Goal: Task Accomplishment & Management: Complete application form

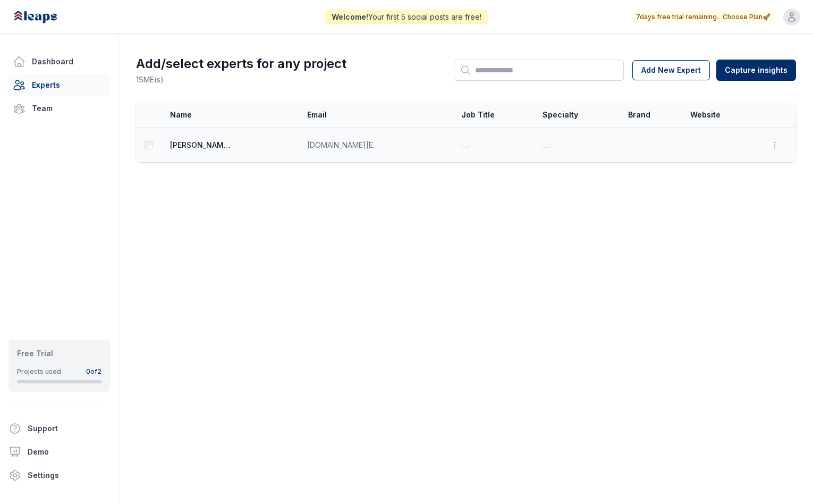
click at [191, 141] on span "[PERSON_NAME]" at bounding box center [202, 145] width 64 height 11
click at [481, 74] on html "Welcome! Your first 5 social posts are free! 7 days free trial remaining. Choos…" at bounding box center [406, 251] width 813 height 503
click at [481, 192] on html "Welcome! Your first 5 social posts are free! 7 days free trial remaining. Choos…" at bounding box center [406, 251] width 813 height 503
click at [339, 136] on td "[DOMAIN_NAME][EMAIL_ADDRESS][DOMAIN_NAME]" at bounding box center [378, 145] width 154 height 35
click at [331, 144] on span "[DOMAIN_NAME][EMAIL_ADDRESS][DOMAIN_NAME]" at bounding box center [344, 145] width 74 height 11
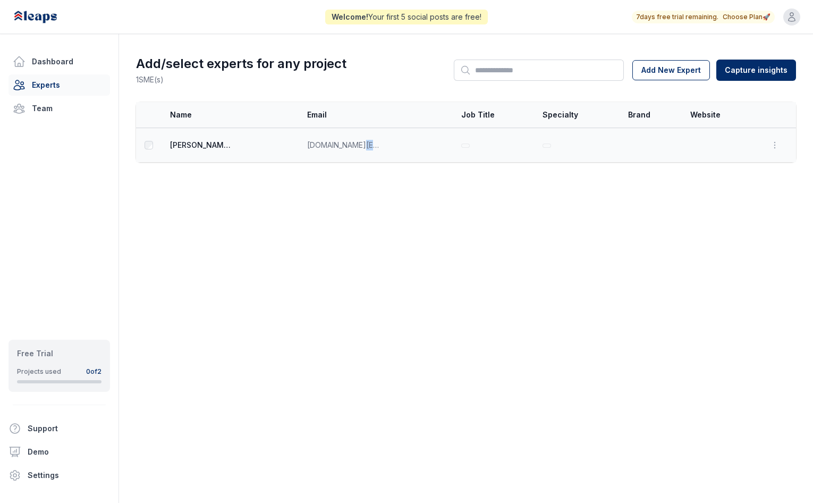
click at [331, 144] on span "[DOMAIN_NAME][EMAIL_ADDRESS][DOMAIN_NAME]" at bounding box center [344, 145] width 74 height 11
click at [56, 67] on link "Dashboard" at bounding box center [60, 61] width 102 height 21
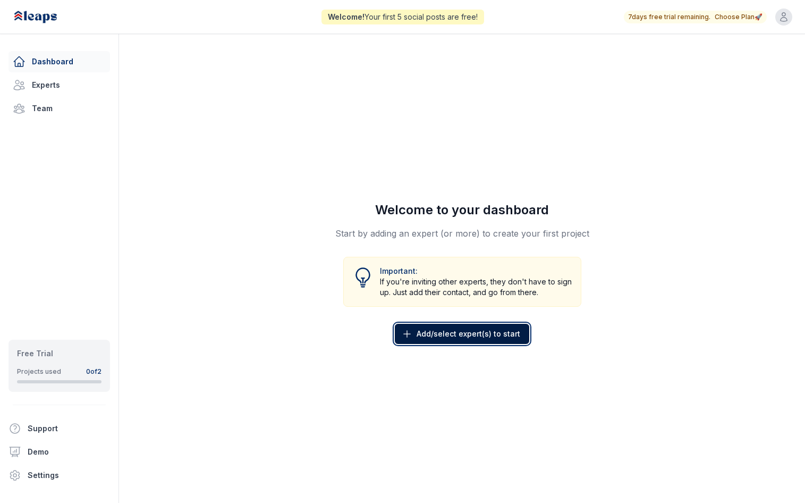
click at [459, 335] on span "Add/select expert(s) to start" at bounding box center [469, 334] width 104 height 11
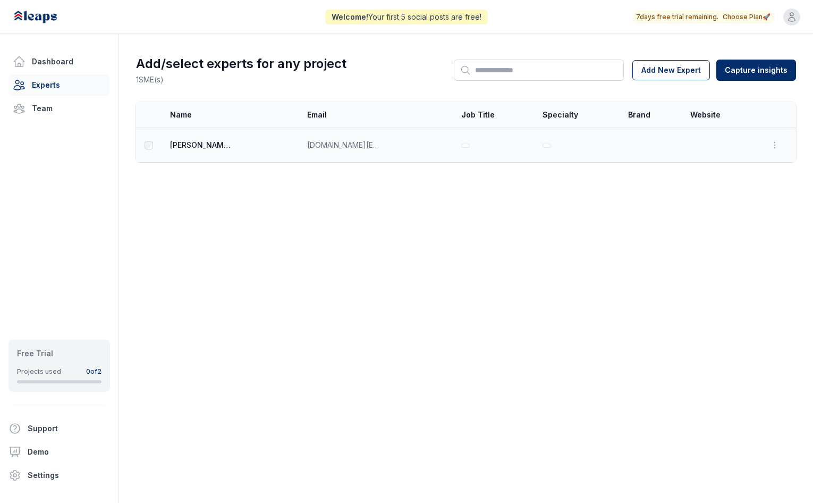
click at [307, 142] on span "[DOMAIN_NAME][EMAIL_ADDRESS][DOMAIN_NAME]" at bounding box center [344, 145] width 74 height 11
click at [776, 147] on icon "button" at bounding box center [775, 145] width 11 height 11
click at [746, 107] on button "Edit" at bounding box center [750, 101] width 68 height 19
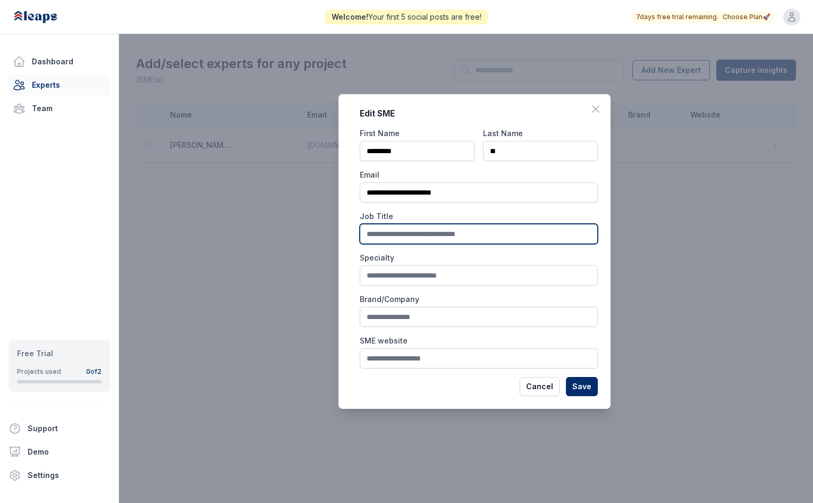
click at [460, 229] on input "text" at bounding box center [479, 234] width 238 height 20
type input "*"
type input "***"
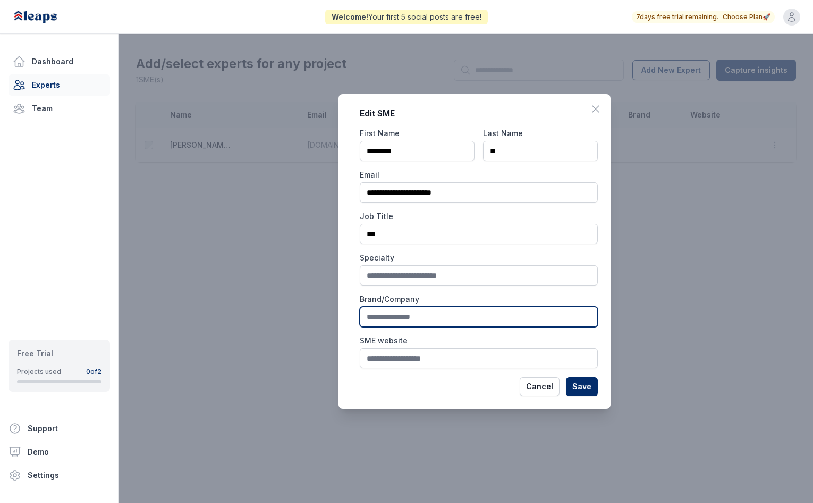
click at [393, 317] on input "text" at bounding box center [479, 317] width 238 height 20
type input "**********"
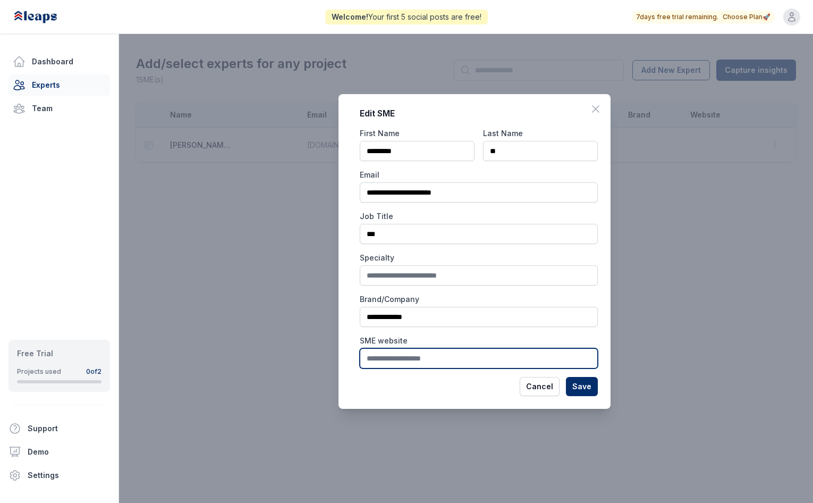
click at [447, 355] on input "text" at bounding box center [479, 358] width 238 height 20
paste input "**********"
type input "**********"
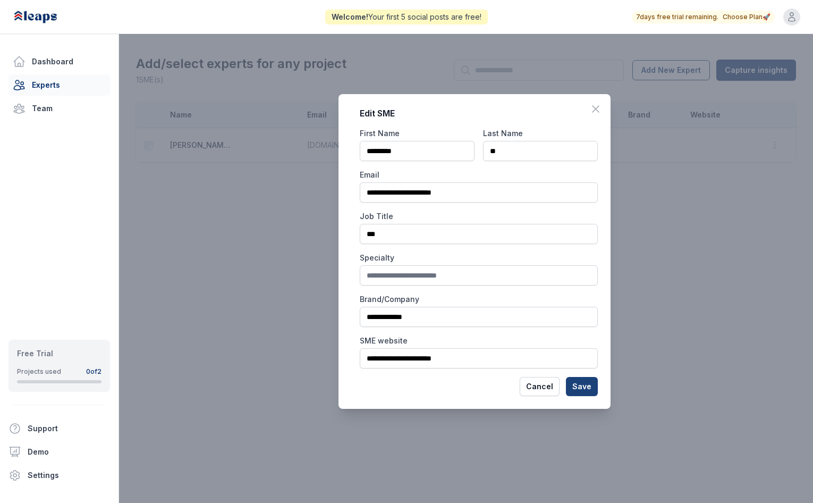
click at [585, 385] on button "Save" at bounding box center [582, 386] width 32 height 19
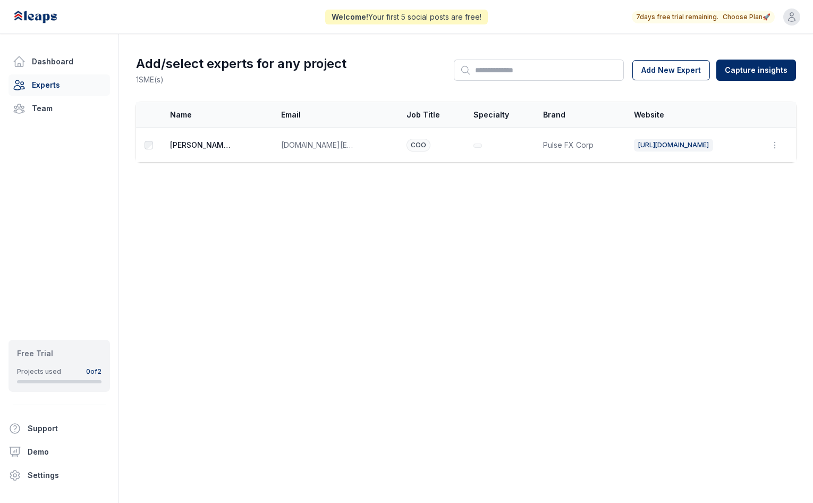
drag, startPoint x: 720, startPoint y: 306, endPoint x: 713, endPoint y: 302, distance: 7.6
click at [720, 306] on body "Welcome! Your first 5 social posts are free! 7 days free trial remaining. Choos…" at bounding box center [406, 251] width 813 height 503
click at [57, 359] on div "Free Trial Projects used 0 of 2" at bounding box center [59, 365] width 85 height 35
click at [69, 62] on link "Dashboard" at bounding box center [60, 61] width 102 height 21
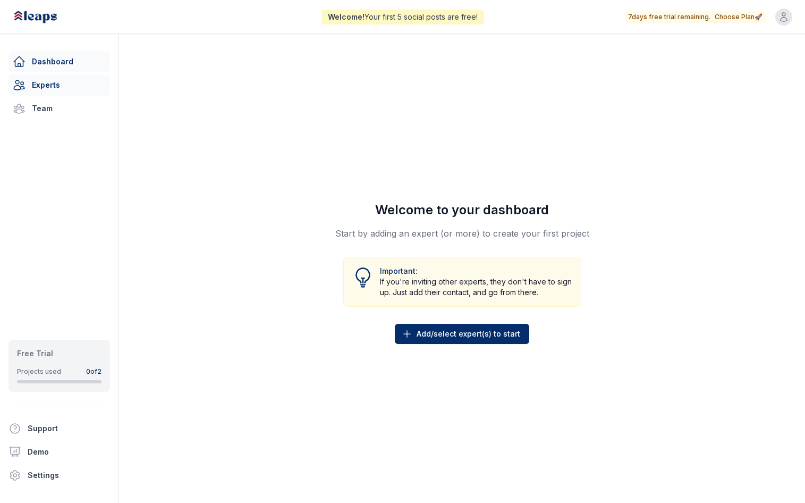
click at [42, 93] on link "Experts" at bounding box center [60, 84] width 102 height 21
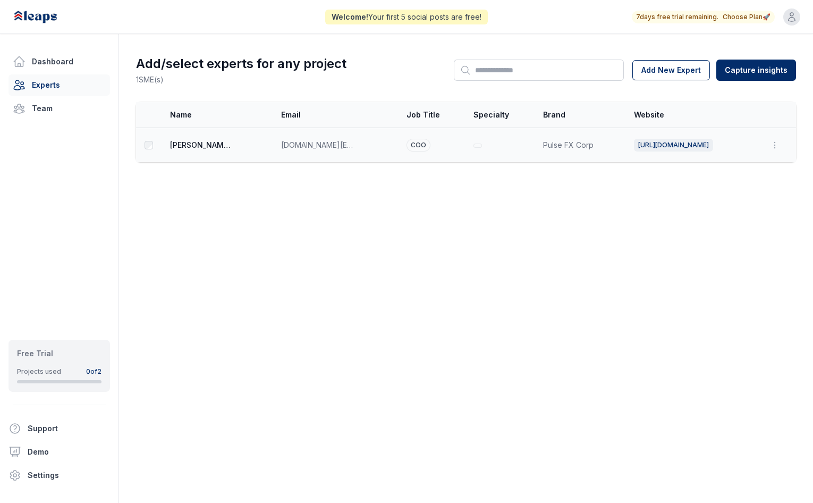
click at [275, 150] on td "[DOMAIN_NAME][EMAIL_ADDRESS][DOMAIN_NAME]" at bounding box center [337, 145] width 125 height 35
click at [781, 62] on html "Welcome! Your first 5 social posts are free! 7 days free trial remaining. Choos…" at bounding box center [406, 251] width 813 height 503
click at [690, 64] on html "Welcome! Your first 5 social posts are free! 7 days free trial remaining. Choos…" at bounding box center [406, 251] width 813 height 503
click at [776, 78] on html "Welcome! Your first 5 social posts are free! 7 days free trial remaining. Choos…" at bounding box center [406, 251] width 813 height 503
click at [763, 94] on div "From Leaps Interview" at bounding box center [758, 94] width 94 height 17
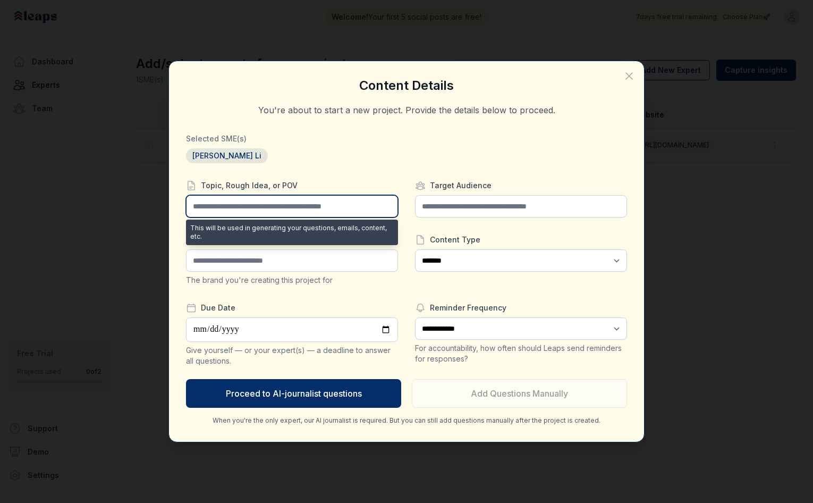
click at [291, 212] on input "text" at bounding box center [292, 206] width 212 height 22
type input "**********"
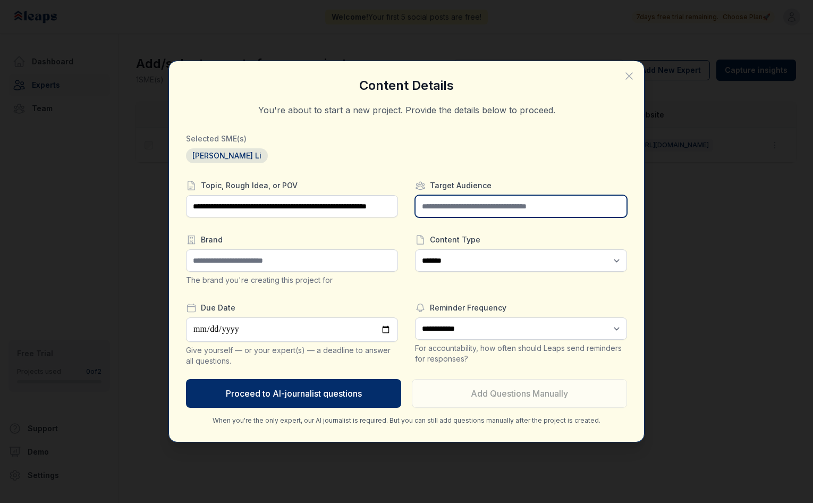
scroll to position [0, 0]
click at [530, 198] on input "text" at bounding box center [521, 206] width 212 height 22
type input "**********"
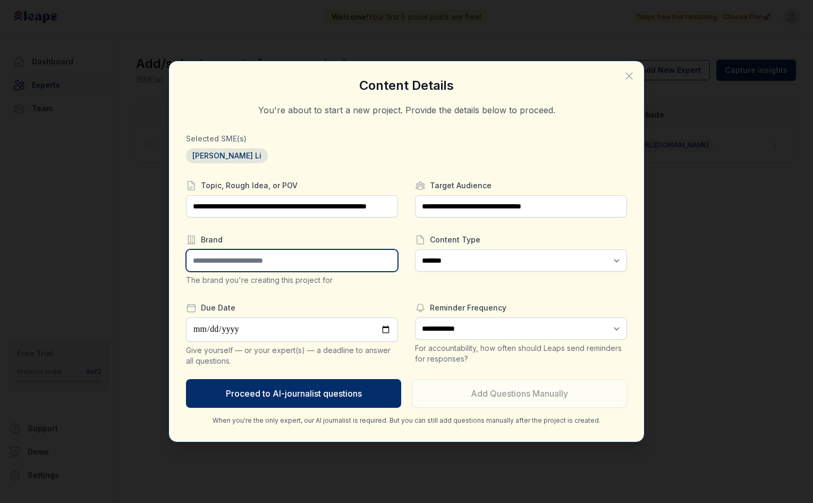
click at [270, 258] on input "text" at bounding box center [292, 260] width 212 height 22
type input "**********"
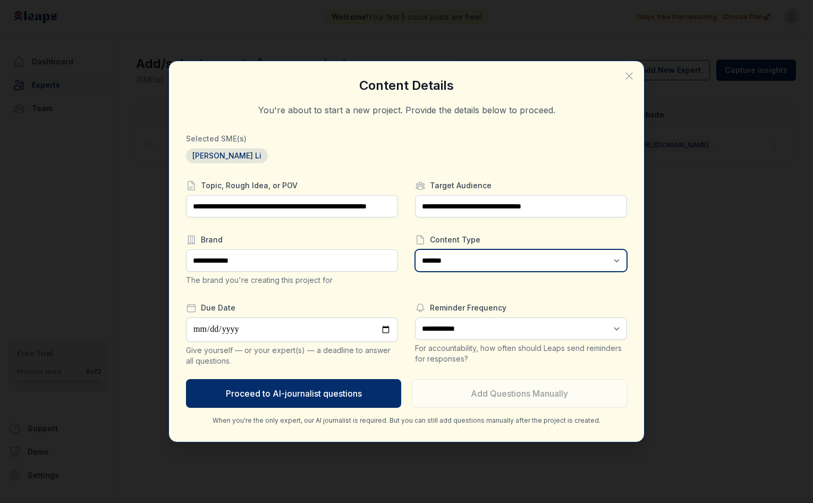
click at [478, 260] on select "**********" at bounding box center [521, 260] width 212 height 22
click at [415, 249] on select "**********" at bounding box center [521, 260] width 212 height 22
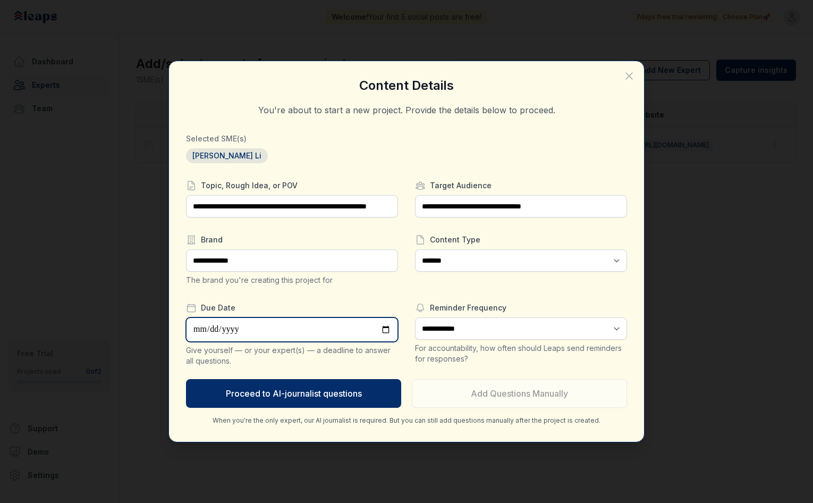
click at [293, 331] on input "date" at bounding box center [292, 329] width 212 height 24
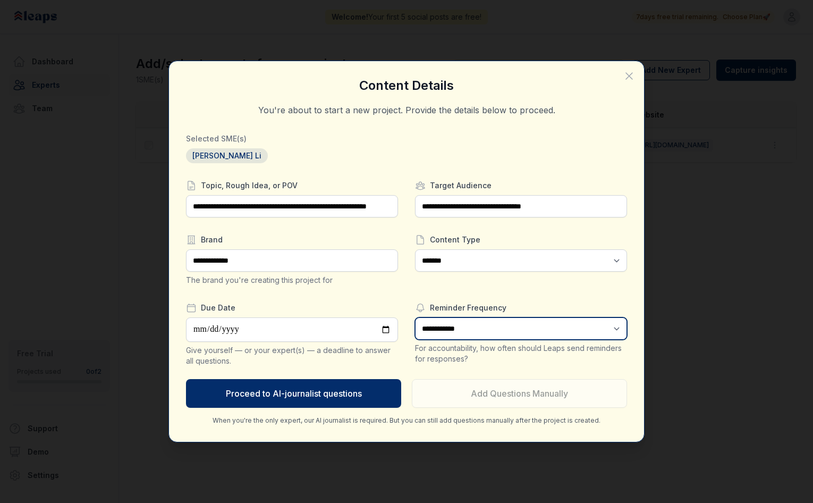
click at [473, 331] on select "**********" at bounding box center [521, 328] width 212 height 22
click at [415, 317] on select "**********" at bounding box center [521, 328] width 212 height 22
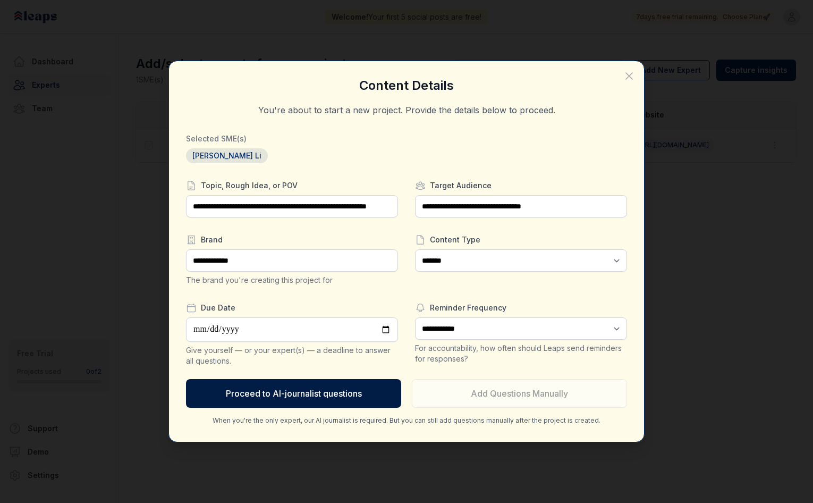
click at [343, 392] on button "Proceed to AI-journalist questions" at bounding box center [293, 393] width 215 height 29
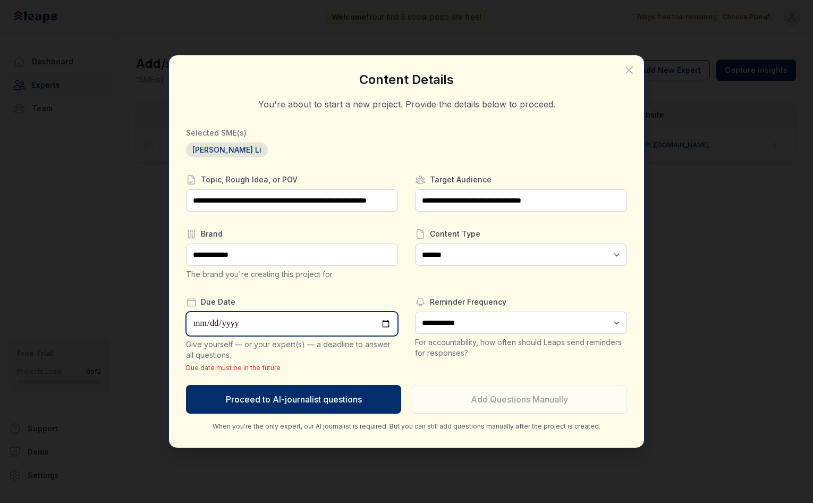
click at [329, 326] on input "**********" at bounding box center [292, 324] width 212 height 24
type input "**********"
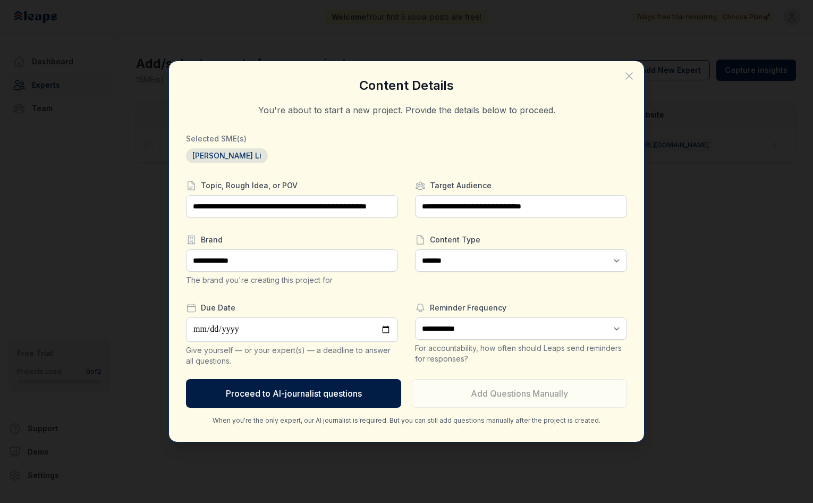
click at [340, 392] on button "Proceed to AI-journalist questions" at bounding box center [293, 393] width 215 height 29
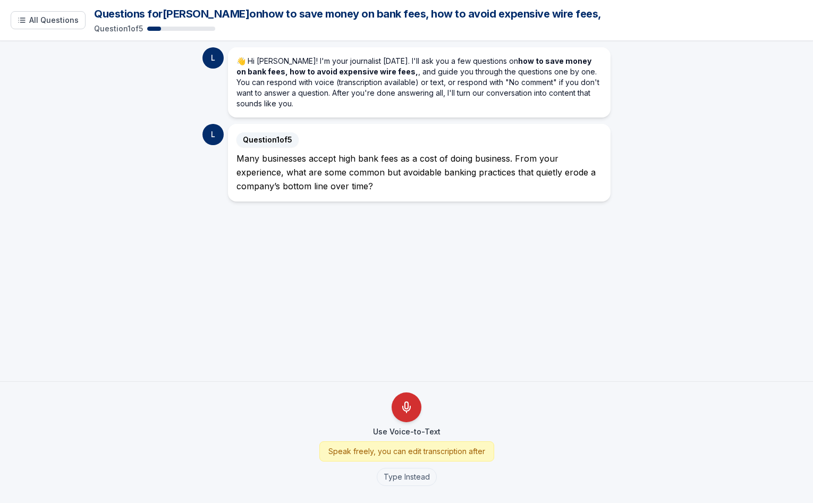
click at [406, 402] on icon "Use Voice-to-Text" at bounding box center [406, 405] width 3 height 7
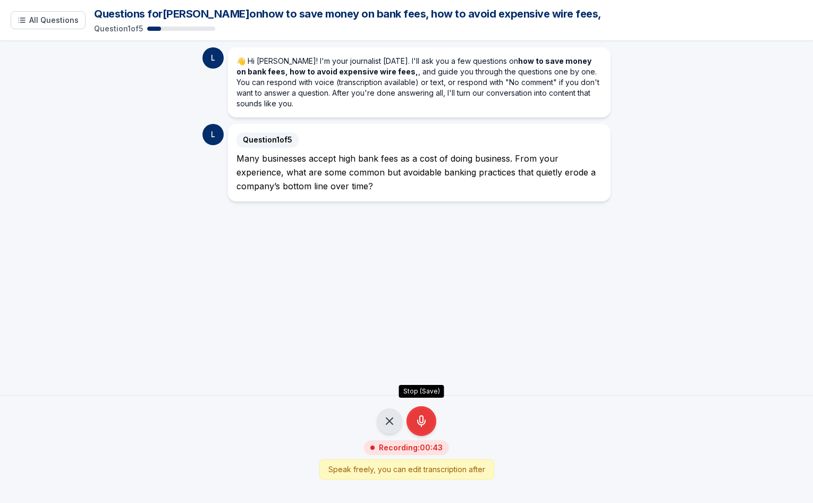
click at [414, 419] on button "Stop (Save)" at bounding box center [422, 421] width 30 height 30
click at [392, 415] on icon "Cancel Recording - Discard Audio" at bounding box center [389, 421] width 13 height 13
click at [421, 416] on icon "Stop Recording - Save Audio" at bounding box center [421, 419] width 3 height 7
click at [401, 455] on div "Cancel (Discard) Cancel Stop (Save) Stop Recording: 00:48 Speak freely, you can…" at bounding box center [406, 446] width 357 height 80
click at [417, 426] on icon "Stop Recording - Save Audio" at bounding box center [421, 421] width 13 height 13
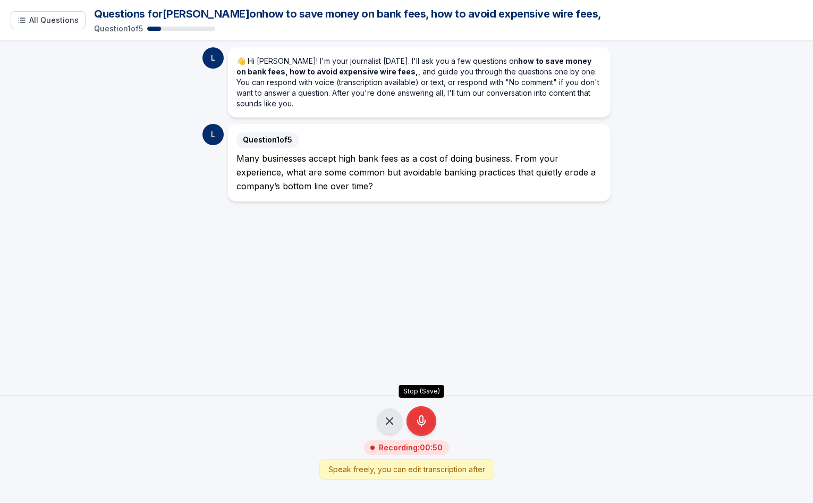
click at [407, 406] on button "Stop (Save)" at bounding box center [422, 421] width 30 height 30
click at [488, 414] on div "Cancel (Discard) Cancel Stop (Save) Stop Recording: 00:51 Speak freely, you can…" at bounding box center [406, 446] width 357 height 80
click at [420, 419] on icon "Stop Recording - Save Audio" at bounding box center [421, 419] width 3 height 7
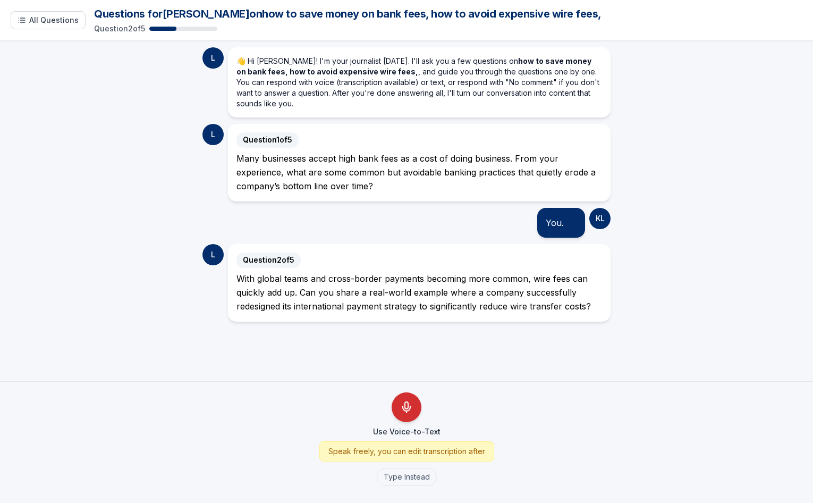
click at [408, 405] on icon "Use Voice-to-Text" at bounding box center [406, 405] width 3 height 7
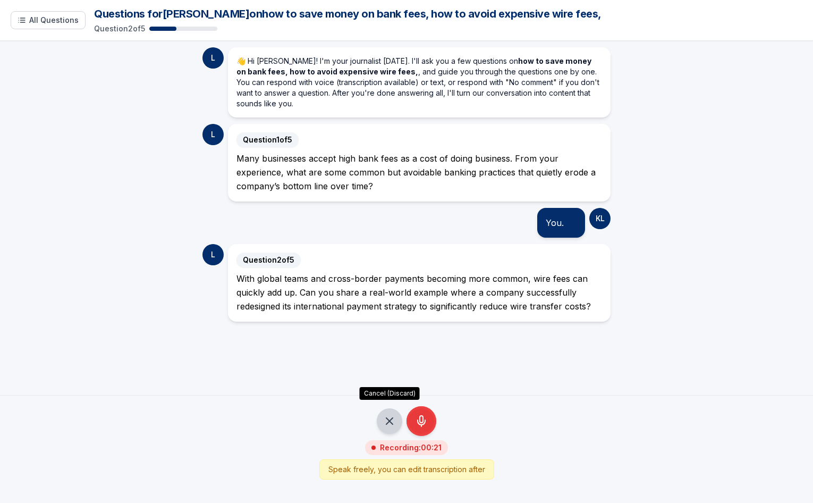
click at [389, 429] on button "Cancel (Discard)" at bounding box center [390, 421] width 26 height 26
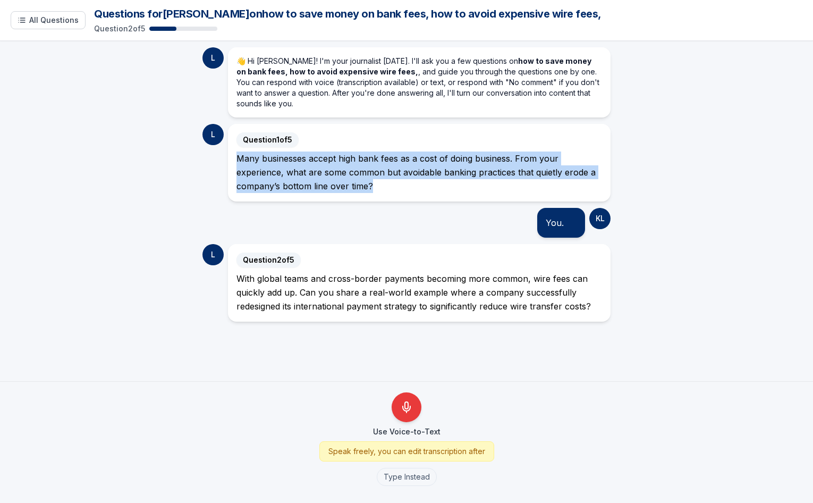
drag, startPoint x: 238, startPoint y: 159, endPoint x: 377, endPoint y: 183, distance: 140.9
click at [377, 183] on div "Many businesses accept high bank fees as a cost of doing business. From your ex…" at bounding box center [420, 172] width 366 height 41
drag, startPoint x: 377, startPoint y: 183, endPoint x: 349, endPoint y: 173, distance: 29.4
copy div "Many businesses accept high bank fees as a cost of doing business. From your ex…"
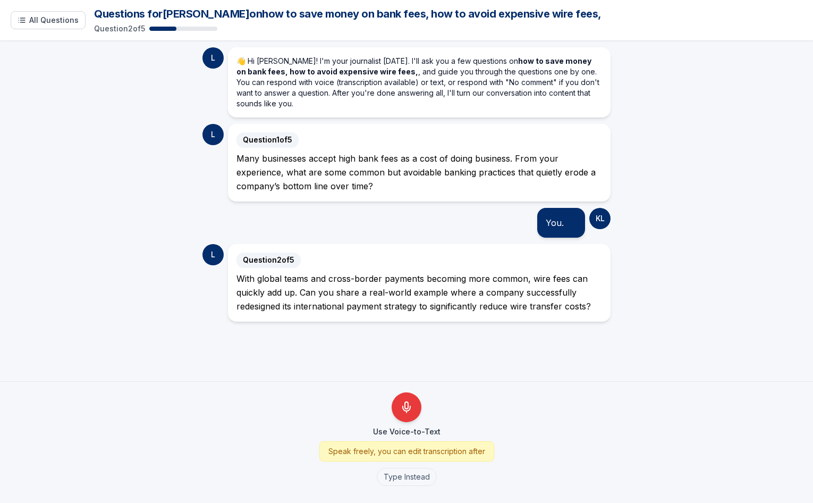
click at [601, 218] on div "KL" at bounding box center [600, 218] width 21 height 21
click at [600, 220] on div "KL" at bounding box center [600, 218] width 21 height 21
click at [551, 221] on div "You." at bounding box center [561, 222] width 31 height 13
drag, startPoint x: 551, startPoint y: 221, endPoint x: 565, endPoint y: 225, distance: 14.5
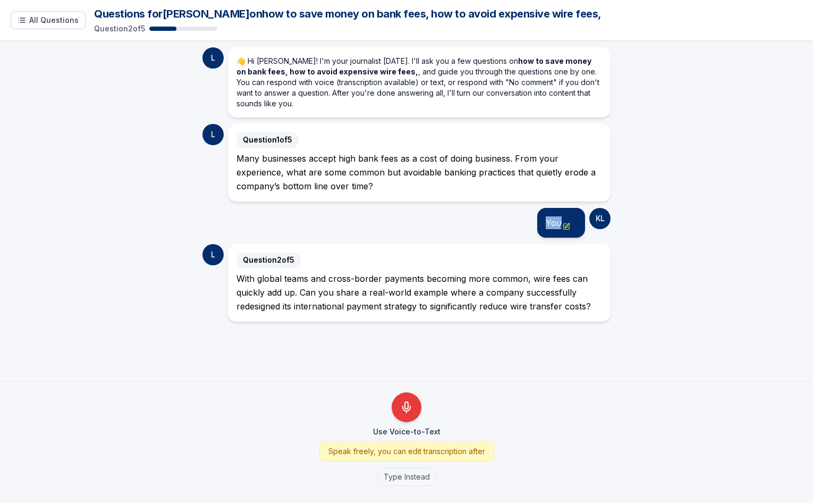
click at [565, 225] on icon "Edit message" at bounding box center [566, 226] width 7 height 7
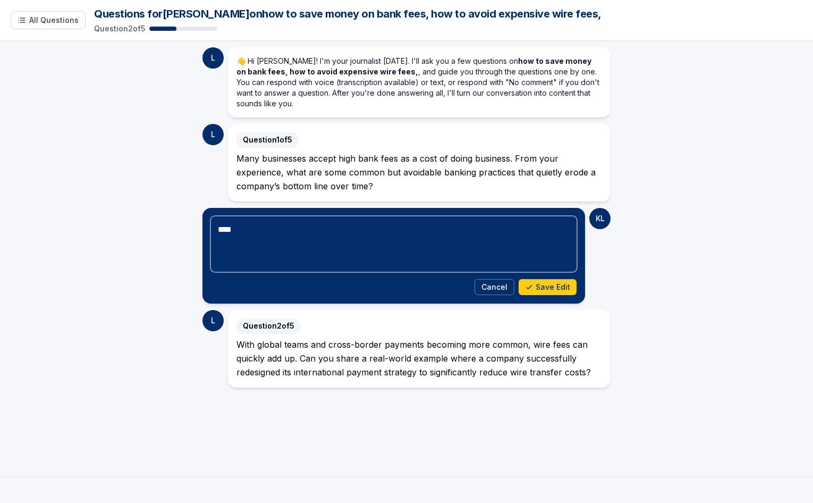
drag, startPoint x: 454, startPoint y: 243, endPoint x: 149, endPoint y: 208, distance: 306.6
click at [149, 208] on main "L 👋 Hi Katherine! I'm your journalist today. I'll ask you a few questions on ho…" at bounding box center [406, 259] width 813 height 436
paste textarea "**********"
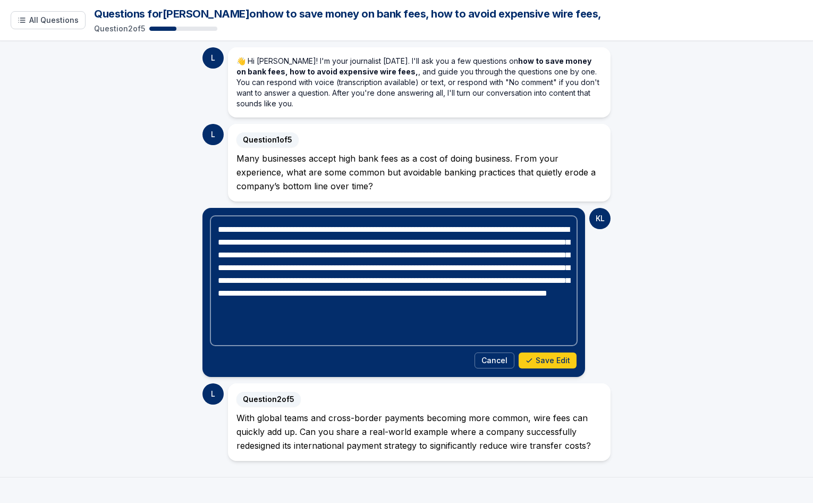
drag, startPoint x: 239, startPoint y: 231, endPoint x: 253, endPoint y: 220, distance: 17.4
click at [240, 230] on textarea "**********" at bounding box center [394, 280] width 366 height 129
type textarea "**********"
click at [537, 362] on button "Save Edit" at bounding box center [548, 360] width 58 height 16
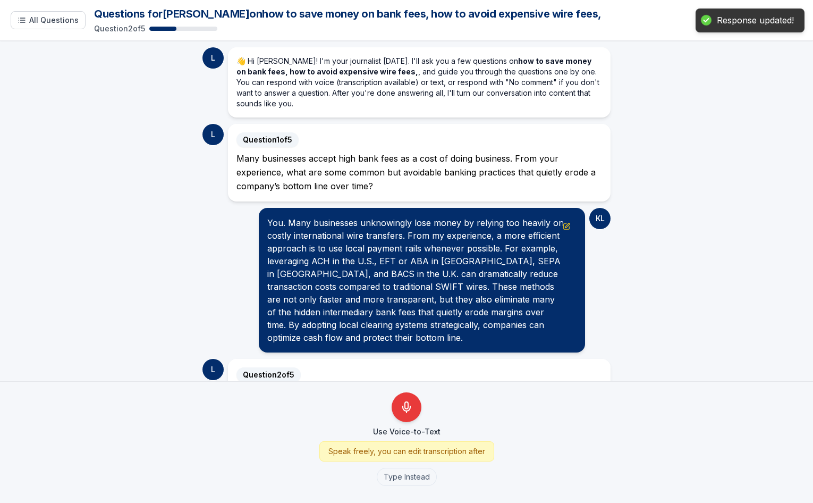
scroll to position [66, 0]
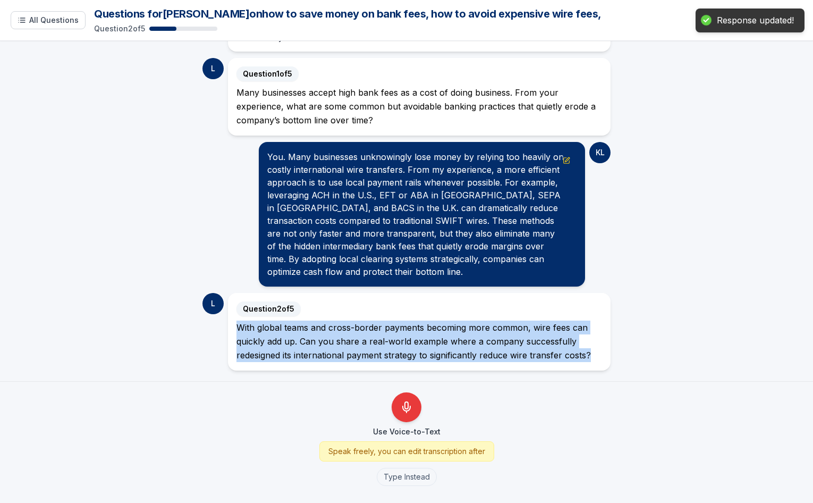
drag, startPoint x: 238, startPoint y: 331, endPoint x: 642, endPoint y: 378, distance: 406.2
click at [642, 378] on main "L 👋 Hi Katherine! I'm your journalist today. I'll ask you a few questions on ho…" at bounding box center [406, 211] width 813 height 340
copy div "With global teams and cross-border payments becoming more common, wire fees can…"
click at [396, 477] on button "Type Instead" at bounding box center [407, 477] width 60 height 18
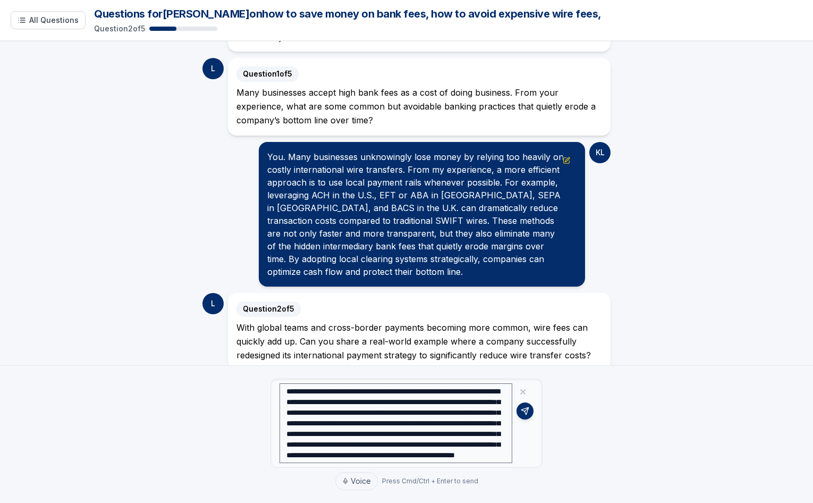
scroll to position [82, 0]
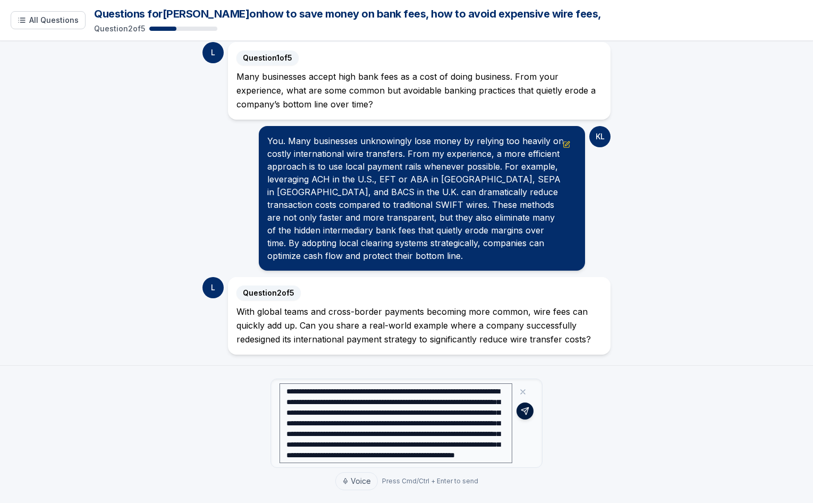
type textarea "**********"
click at [532, 412] on button at bounding box center [525, 410] width 17 height 17
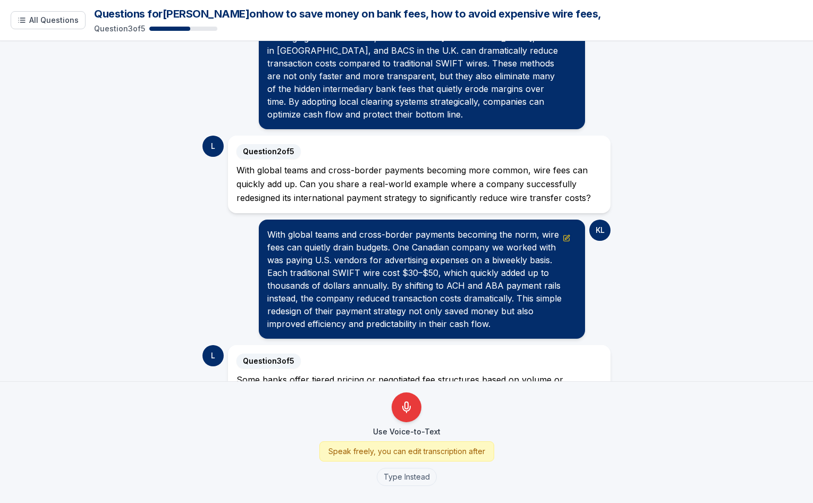
scroll to position [275, 0]
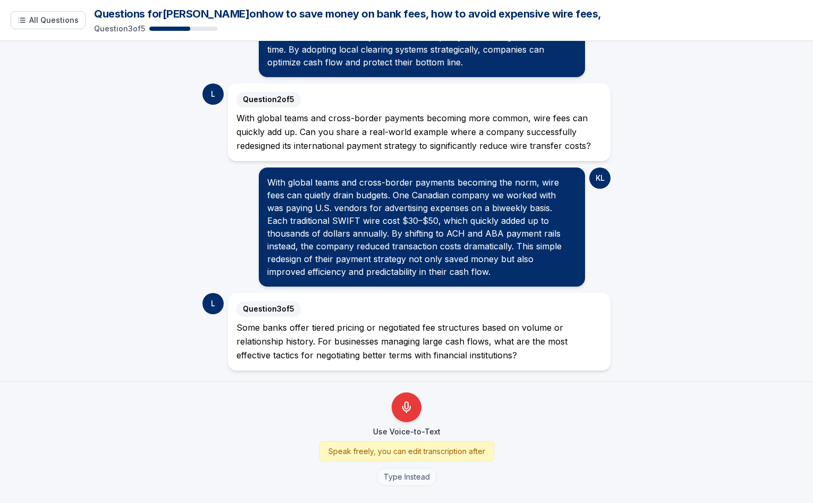
click at [404, 476] on button "Type Instead" at bounding box center [407, 477] width 60 height 18
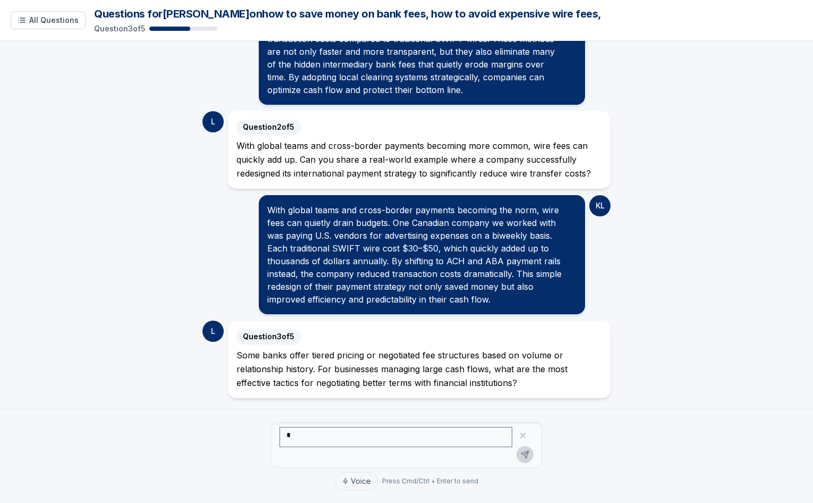
scroll to position [248, 0]
click at [357, 432] on textarea at bounding box center [396, 437] width 233 height 20
paste textarea "**********"
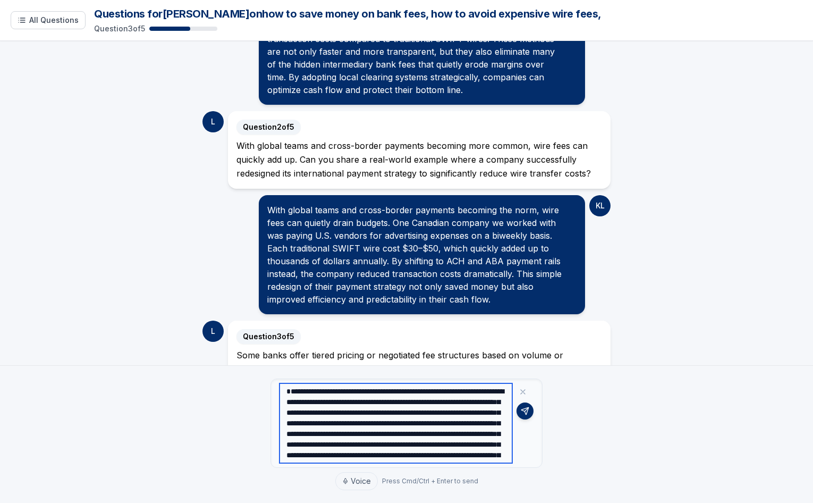
scroll to position [275, 0]
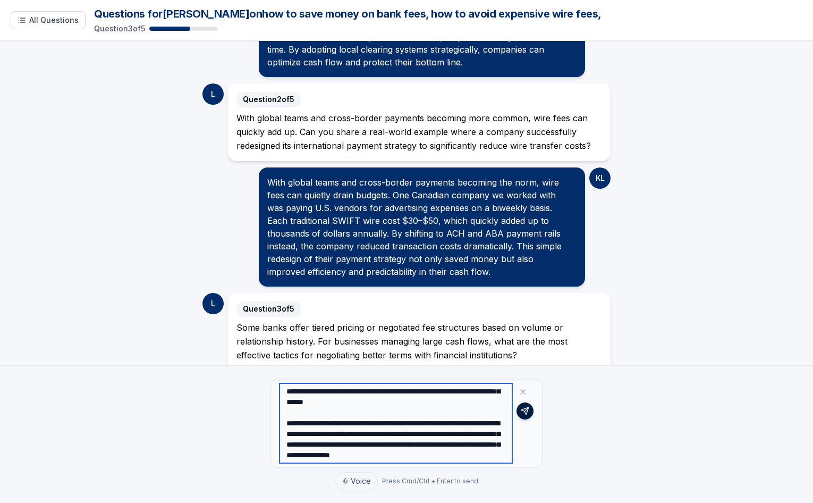
type textarea "**********"
click at [524, 412] on icon at bounding box center [525, 411] width 9 height 9
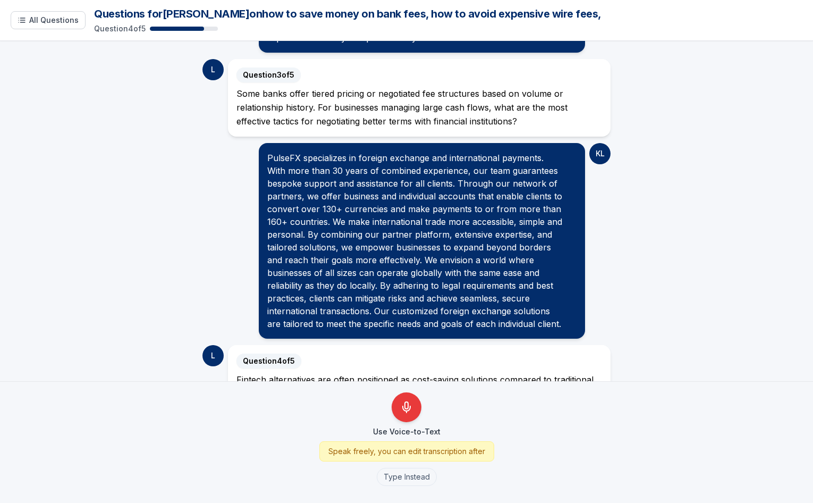
scroll to position [561, 0]
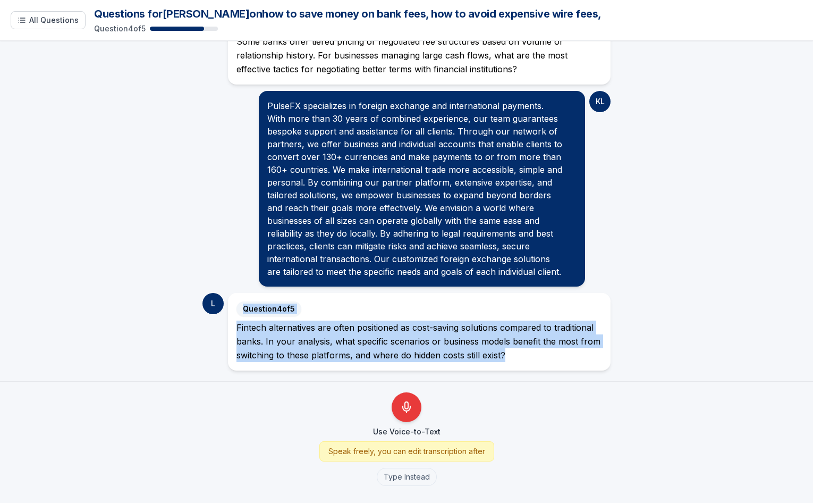
drag, startPoint x: 506, startPoint y: 355, endPoint x: 209, endPoint y: 327, distance: 297.5
click at [209, 327] on div "L Question 4 of 5 Fintech alternatives are often positioned as cost-saving solu…" at bounding box center [407, 332] width 408 height 78
drag, startPoint x: 209, startPoint y: 327, endPoint x: 245, endPoint y: 337, distance: 37.0
click at [267, 339] on div "Fintech alternatives are often positioned as cost-saving solutions compared to …" at bounding box center [420, 341] width 366 height 41
drag, startPoint x: 232, startPoint y: 330, endPoint x: 523, endPoint y: 357, distance: 292.1
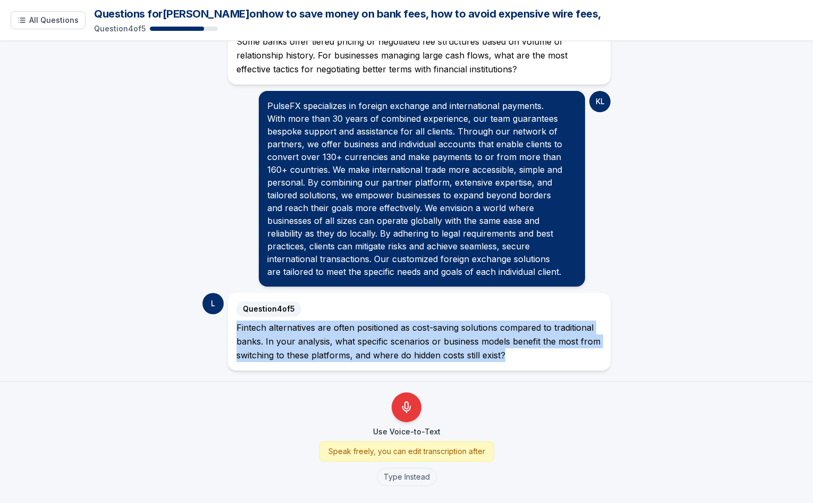
click at [523, 357] on div "Fintech alternatives are often positioned as cost-saving solutions compared to …" at bounding box center [420, 341] width 366 height 41
drag, startPoint x: 523, startPoint y: 357, endPoint x: 458, endPoint y: 344, distance: 66.7
copy div "Fintech alternatives are often positioned as cost-saving solutions compared to …"
click at [408, 476] on button "Type Instead" at bounding box center [407, 477] width 60 height 18
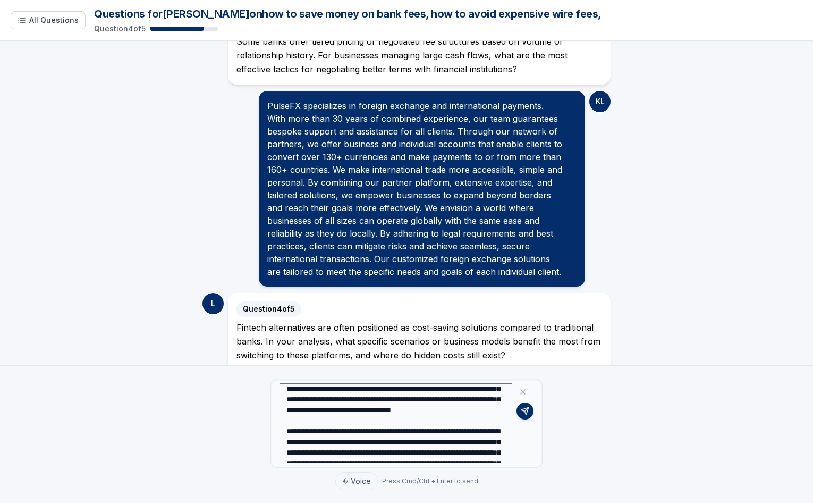
scroll to position [53, 0]
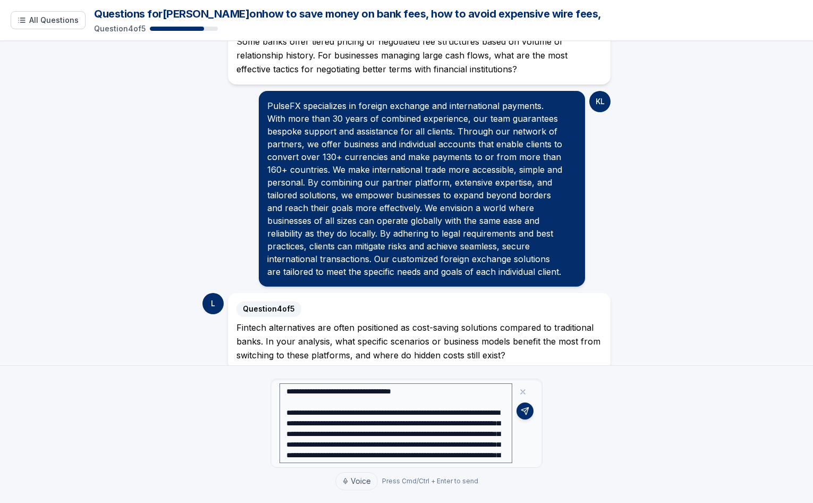
drag, startPoint x: 449, startPoint y: 402, endPoint x: 388, endPoint y: 402, distance: 61.1
click at [388, 402] on textarea at bounding box center [396, 423] width 233 height 80
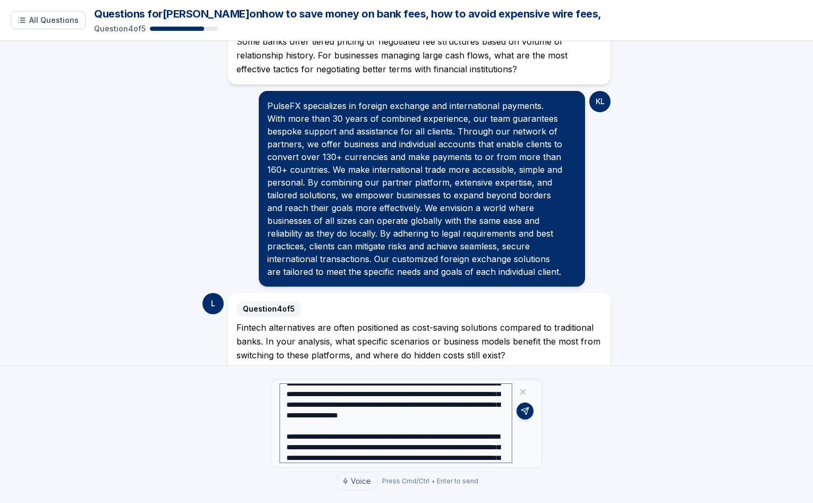
scroll to position [11, 0]
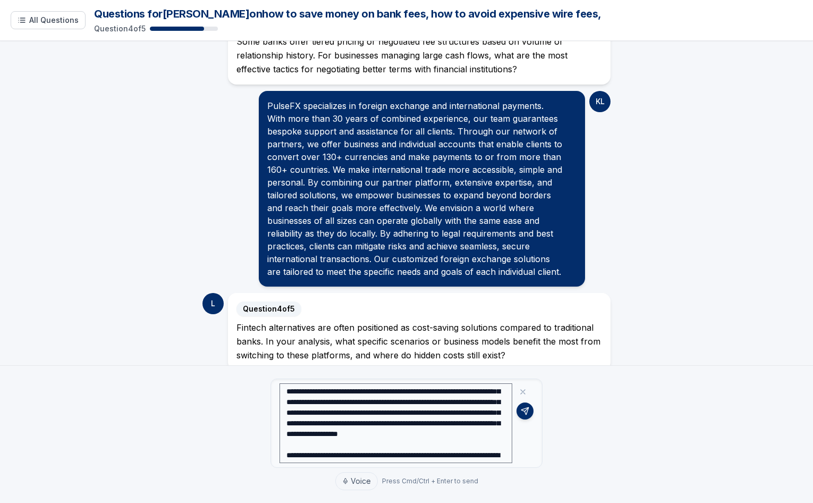
click at [461, 402] on textarea at bounding box center [396, 423] width 233 height 80
type textarea "**********"
click at [529, 405] on button at bounding box center [525, 410] width 17 height 17
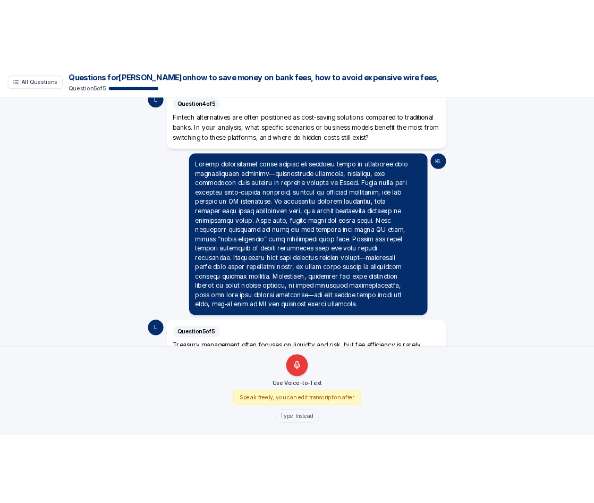
scroll to position [873, 0]
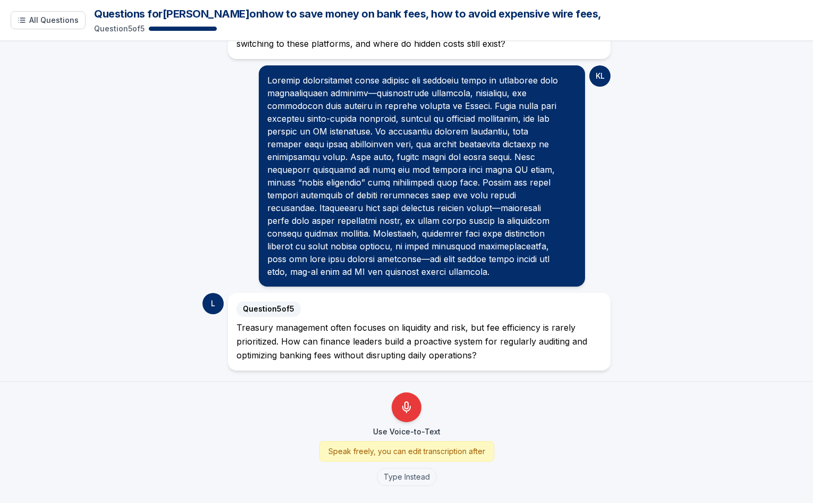
drag, startPoint x: 16, startPoint y: 97, endPoint x: 10, endPoint y: 157, distance: 59.9
click at [16, 97] on main "L 👋 Hi Katherine! I'm your journalist today. I'll ask you a few questions on ho…" at bounding box center [406, 211] width 813 height 340
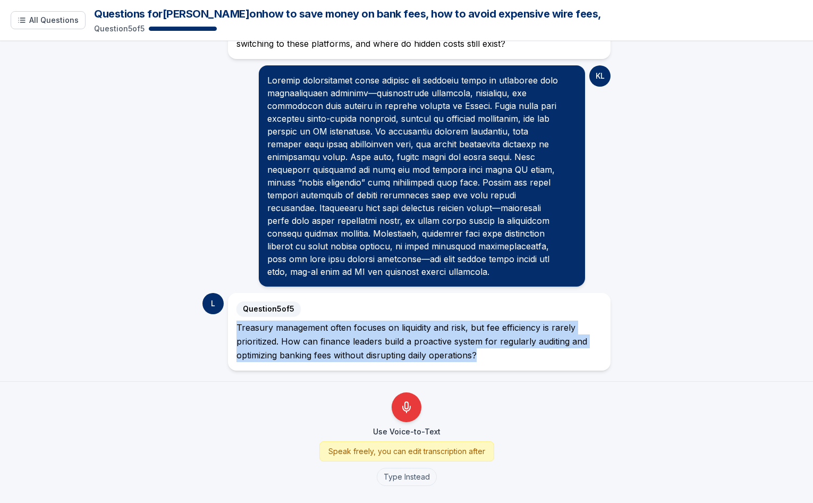
drag, startPoint x: 234, startPoint y: 325, endPoint x: 556, endPoint y: 354, distance: 322.9
click at [556, 354] on div "Treasury management often focuses on liquidity and risk, but fee efficiency is …" at bounding box center [420, 341] width 366 height 41
copy div "Treasury management often focuses on liquidity and risk, but fee efficiency is …"
